Goal: Contribute content

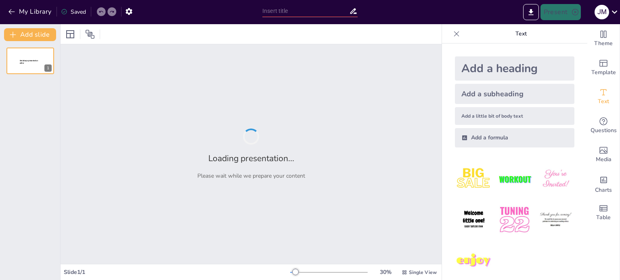
type input "Semillero de Jóvenes Escritores: Cultivando Nuevas Voces Literarias"
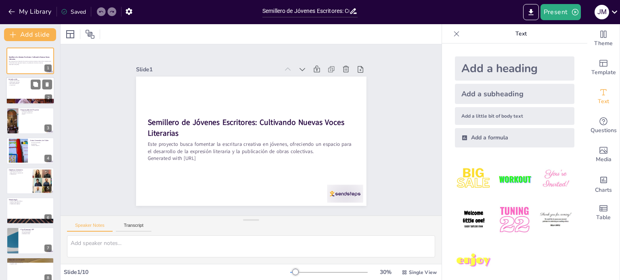
click at [17, 86] on div at bounding box center [30, 90] width 48 height 27
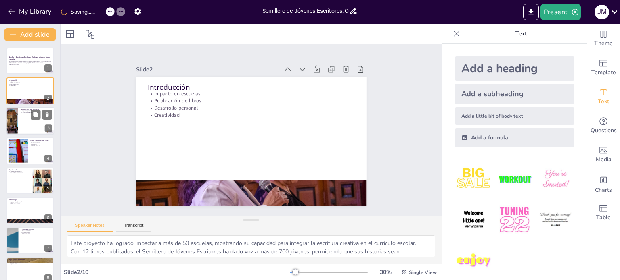
click at [16, 116] on div at bounding box center [12, 120] width 41 height 27
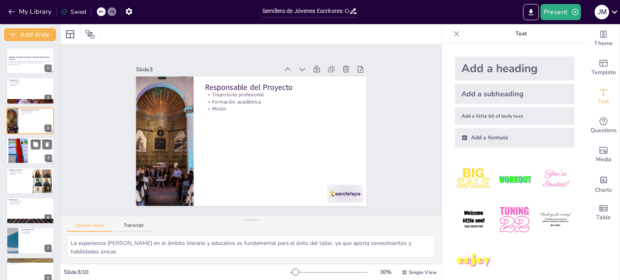
click at [21, 147] on div at bounding box center [18, 151] width 37 height 25
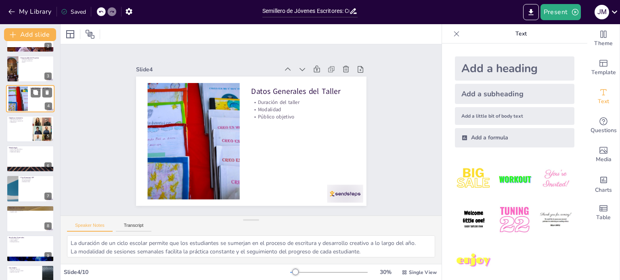
scroll to position [54, 0]
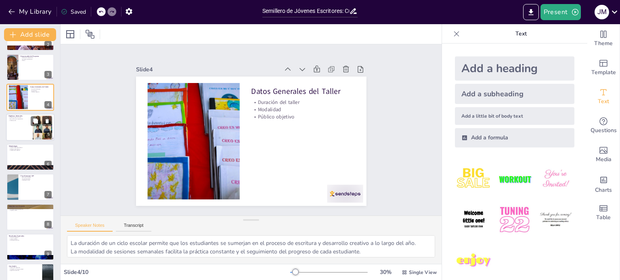
click at [17, 132] on div at bounding box center [30, 127] width 48 height 27
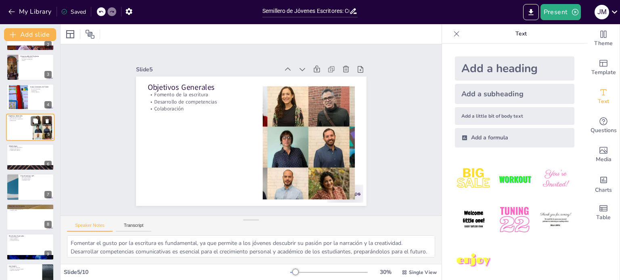
scroll to position [20, 0]
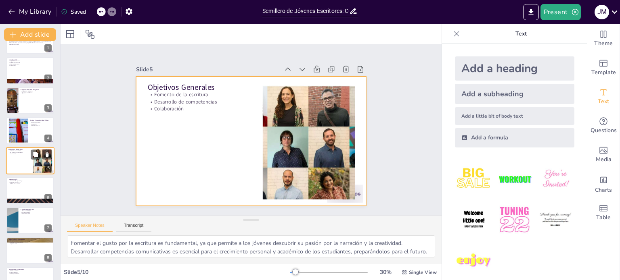
click at [21, 161] on div at bounding box center [30, 160] width 48 height 27
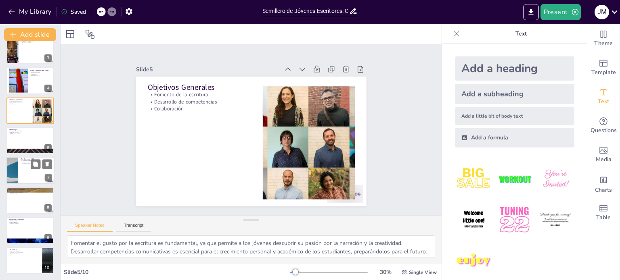
click at [24, 175] on div at bounding box center [30, 170] width 48 height 27
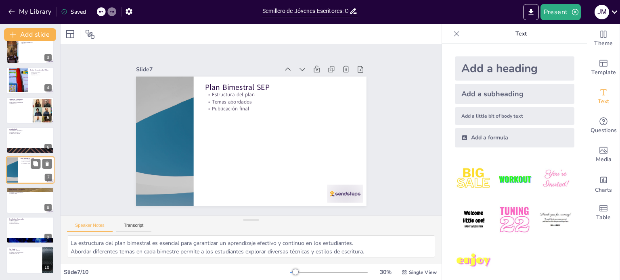
scroll to position [70, 0]
click at [24, 266] on div at bounding box center [30, 260] width 48 height 27
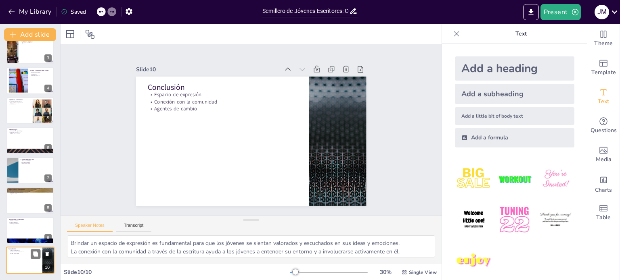
scroll to position [71, 0]
click at [18, 223] on p "Antología colectiva" at bounding box center [30, 224] width 44 height 2
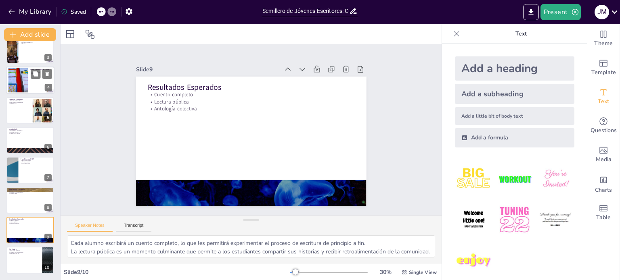
click at [19, 74] on div at bounding box center [18, 80] width 37 height 25
type textarea "La duración de un ciclo escolar permite que los estudiantes se sumerjan en el p…"
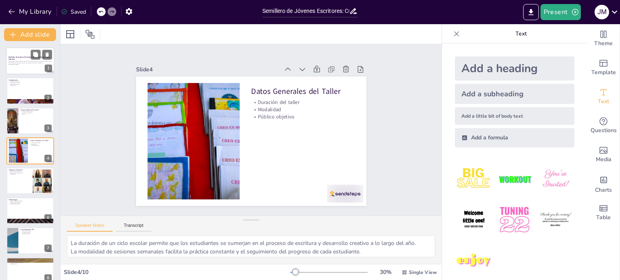
click at [19, 66] on div "Este proyecto busca fomentar la escritura creativa en jóvenes, ofreciendo un es…" at bounding box center [30, 63] width 44 height 6
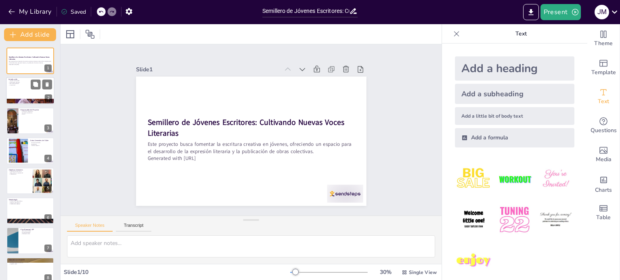
click at [20, 89] on div at bounding box center [30, 90] width 48 height 27
type textarea "Este proyecto ha logrado impactar a más de 50 escuelas, mostrando su capacidad …"
